Goal: Information Seeking & Learning: Check status

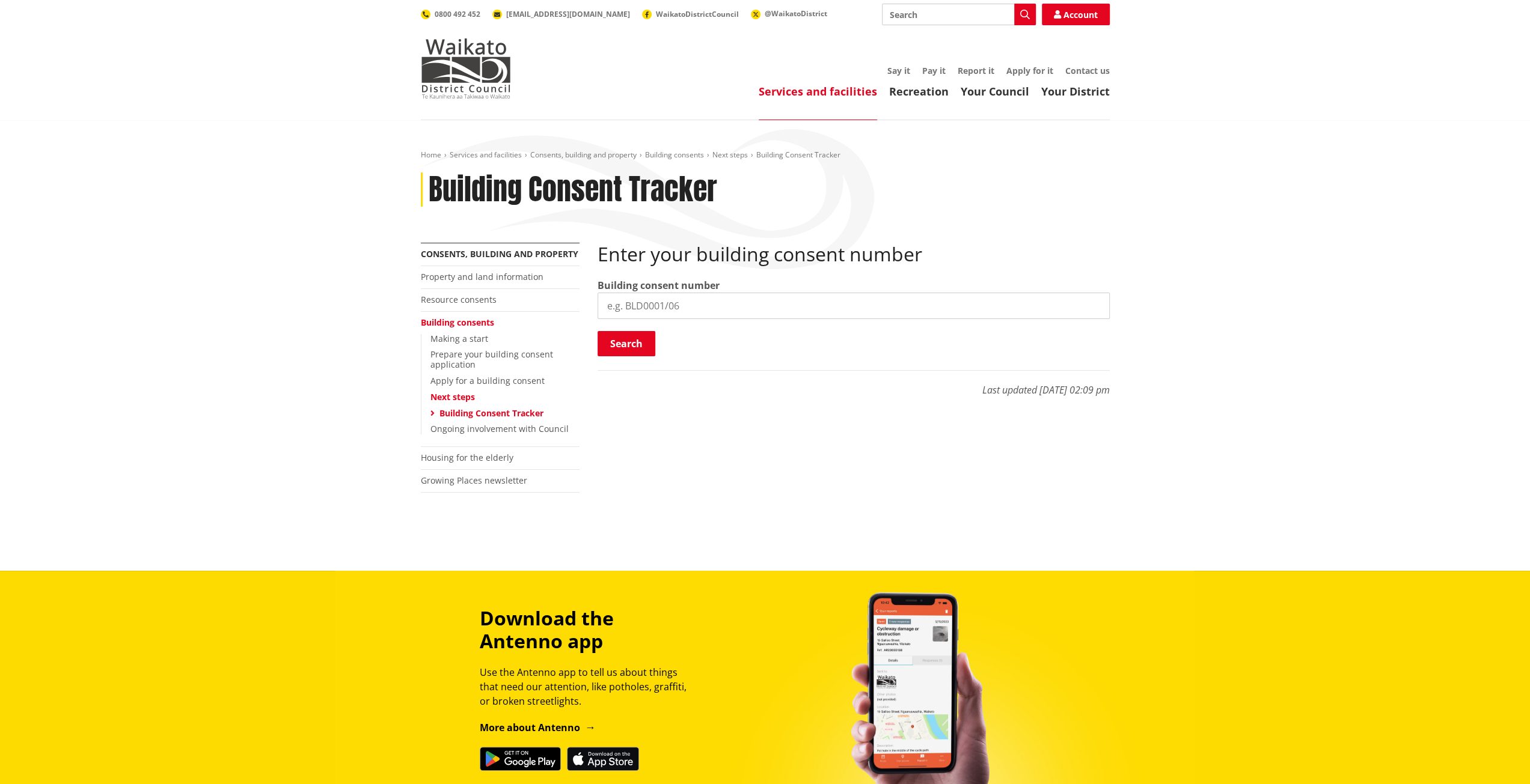
click at [667, 302] on input "search" at bounding box center [854, 305] width 512 height 26
click at [744, 298] on input "search" at bounding box center [854, 305] width 512 height 26
paste input "BLD0177/26"
type input "BLD0177/26"
click at [641, 341] on button "Search" at bounding box center [627, 343] width 58 height 25
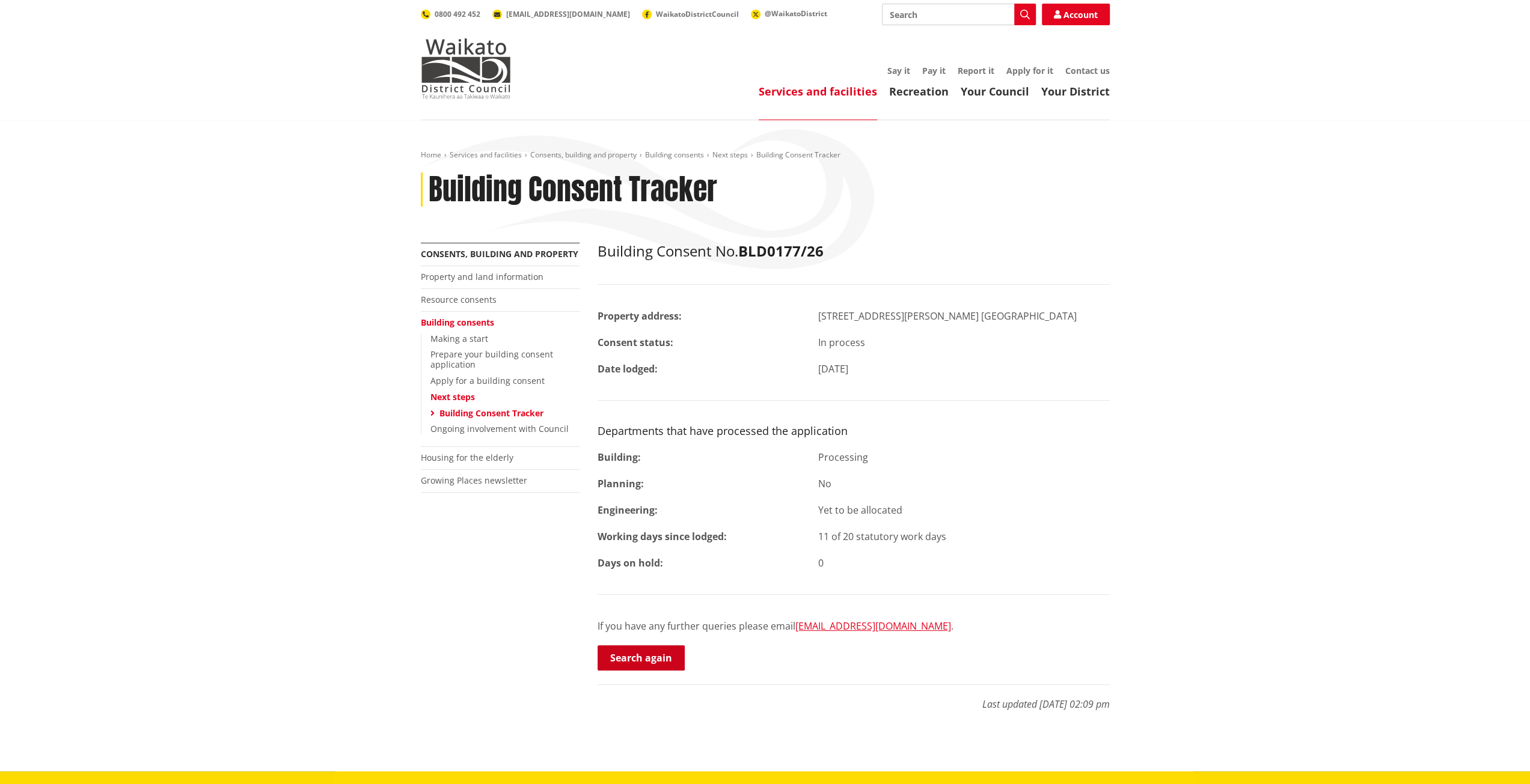
click at [656, 661] on link "Search again" at bounding box center [641, 658] width 87 height 25
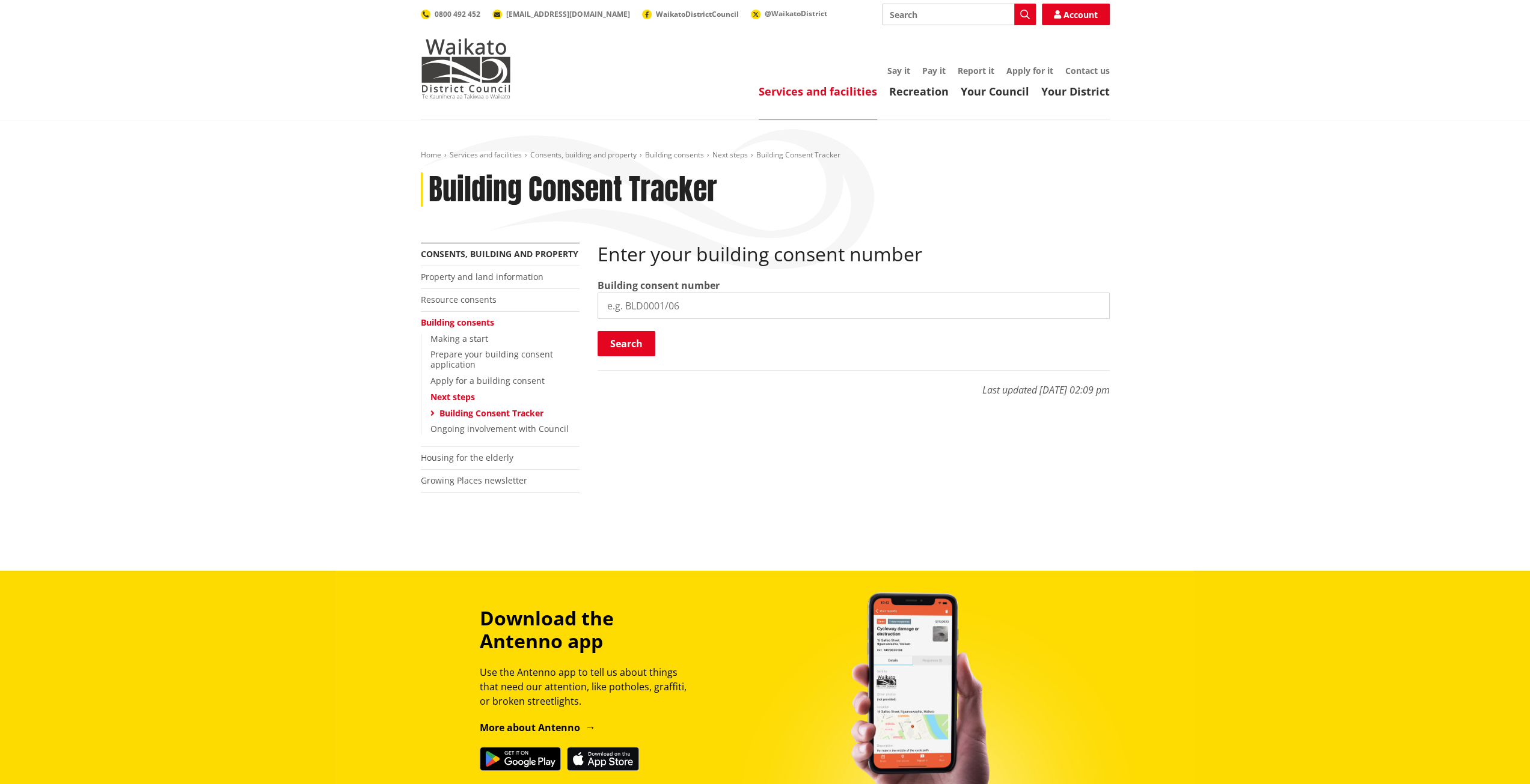
click at [657, 309] on input "search" at bounding box center [854, 305] width 512 height 26
paste input "BLD1325/25"
type input "BLD1325/25"
click at [641, 342] on button "Search" at bounding box center [627, 343] width 58 height 25
